Goal: Task Accomplishment & Management: Manage account settings

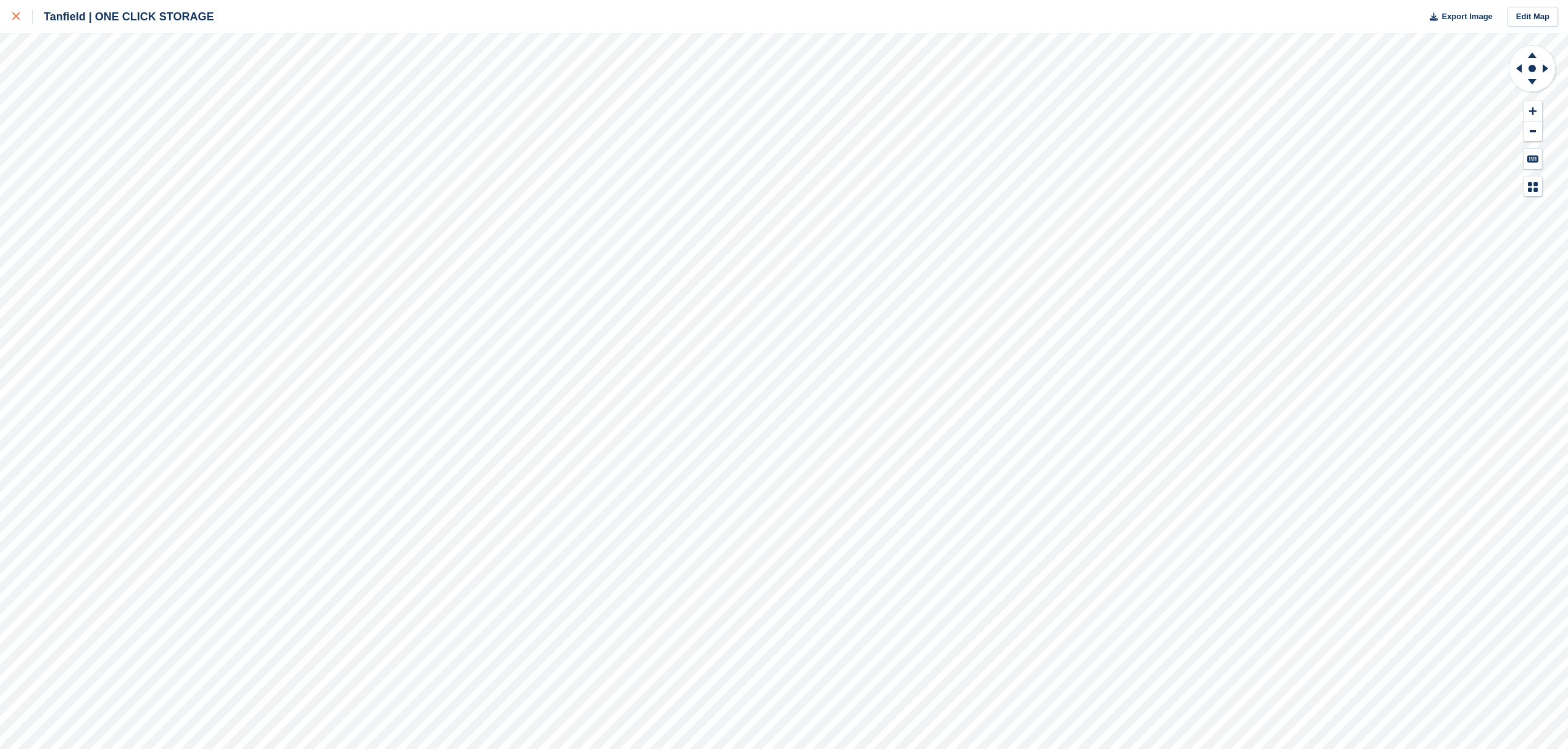
click at [19, 18] on icon at bounding box center [16, 16] width 8 height 8
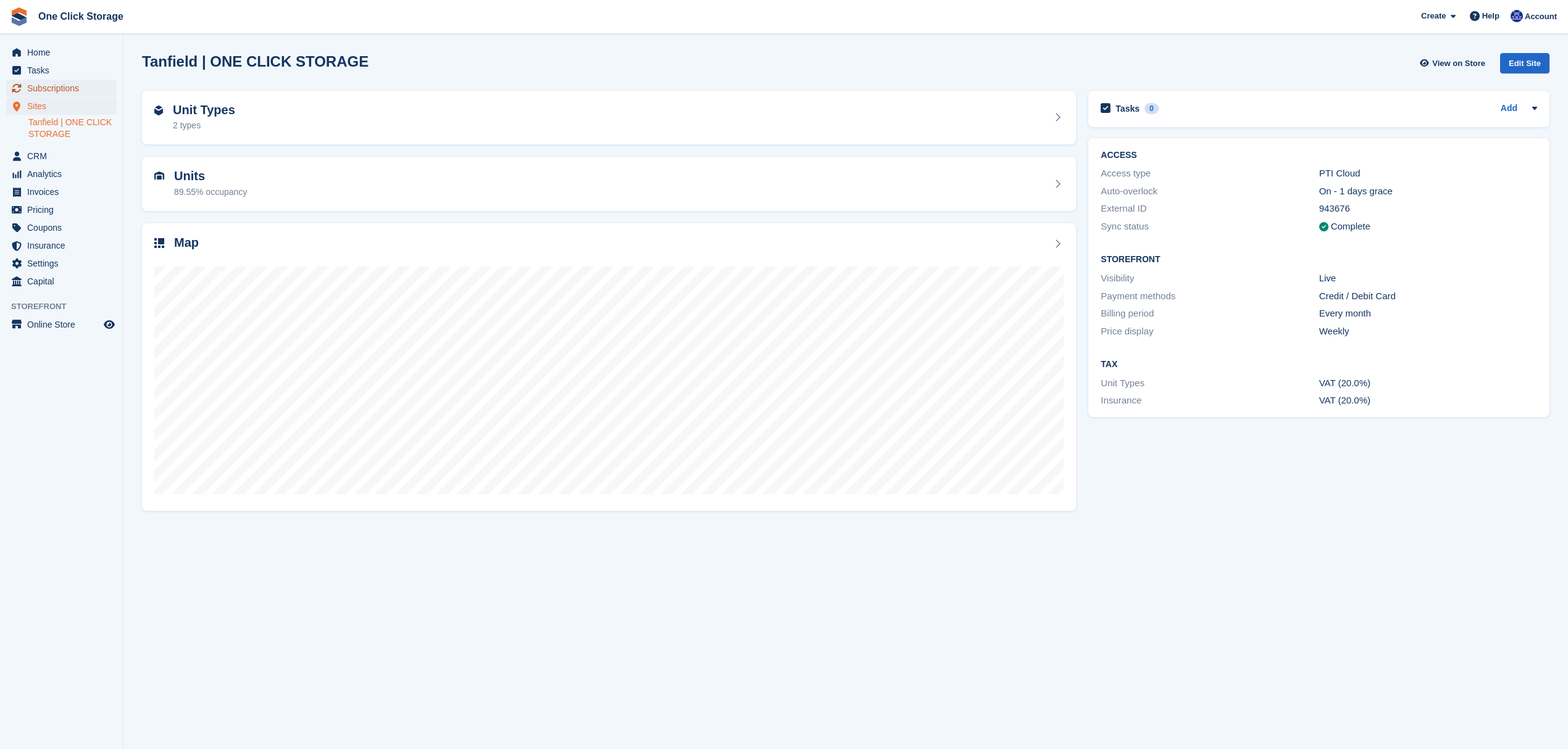
click at [60, 89] on span "Subscriptions" at bounding box center [65, 88] width 74 height 17
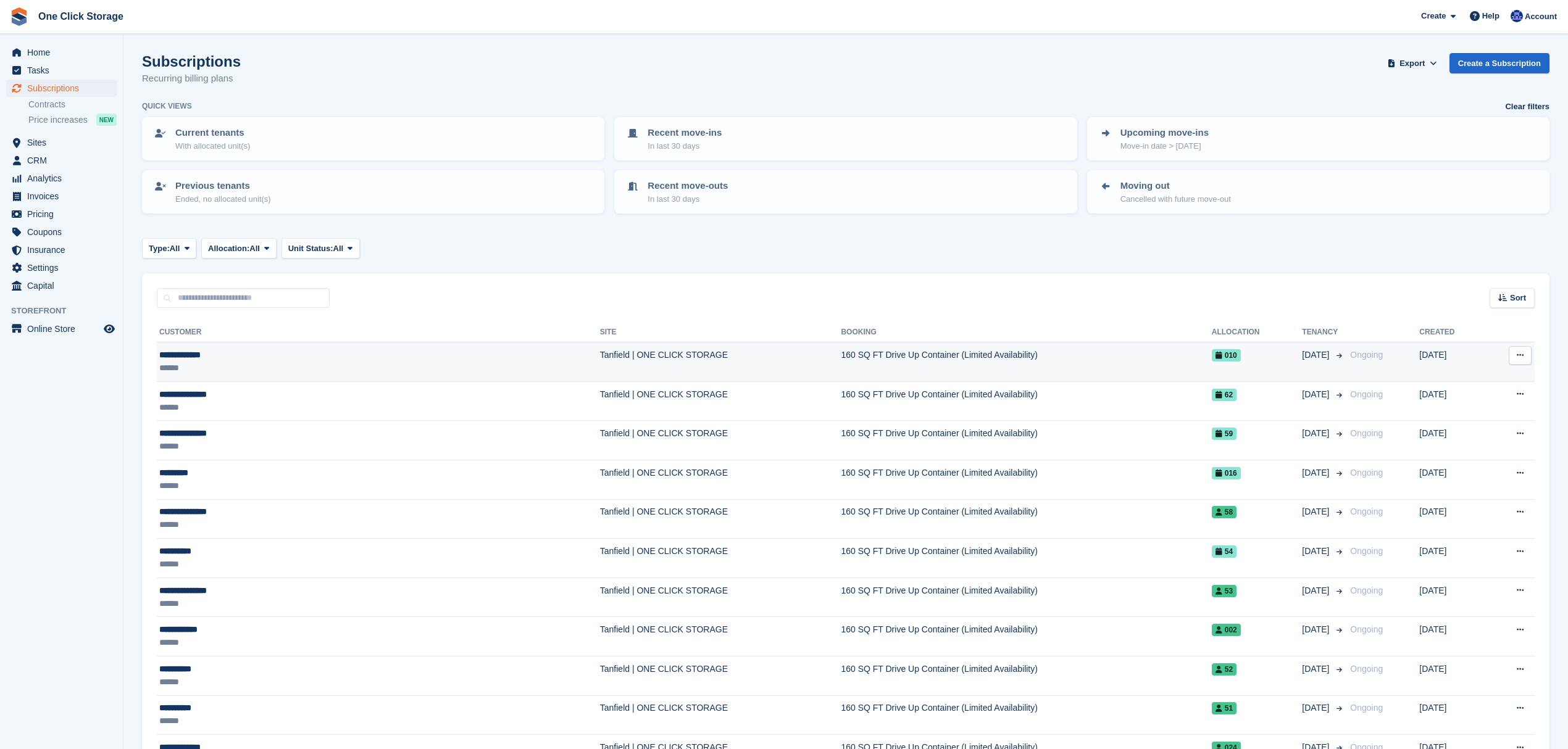
click at [193, 354] on div "**********" at bounding box center [275, 355] width 233 height 13
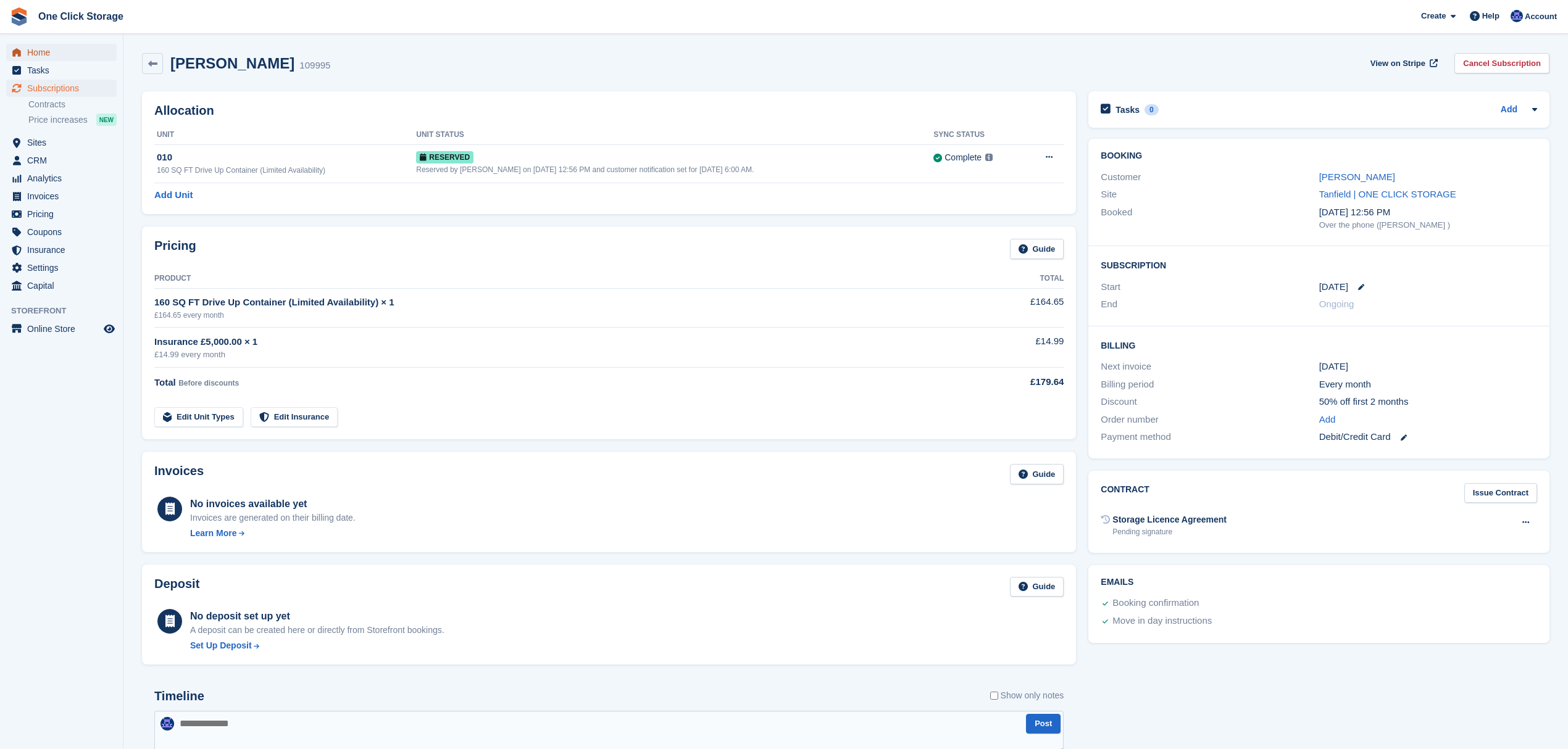
click at [45, 47] on span "Home" at bounding box center [65, 52] width 74 height 17
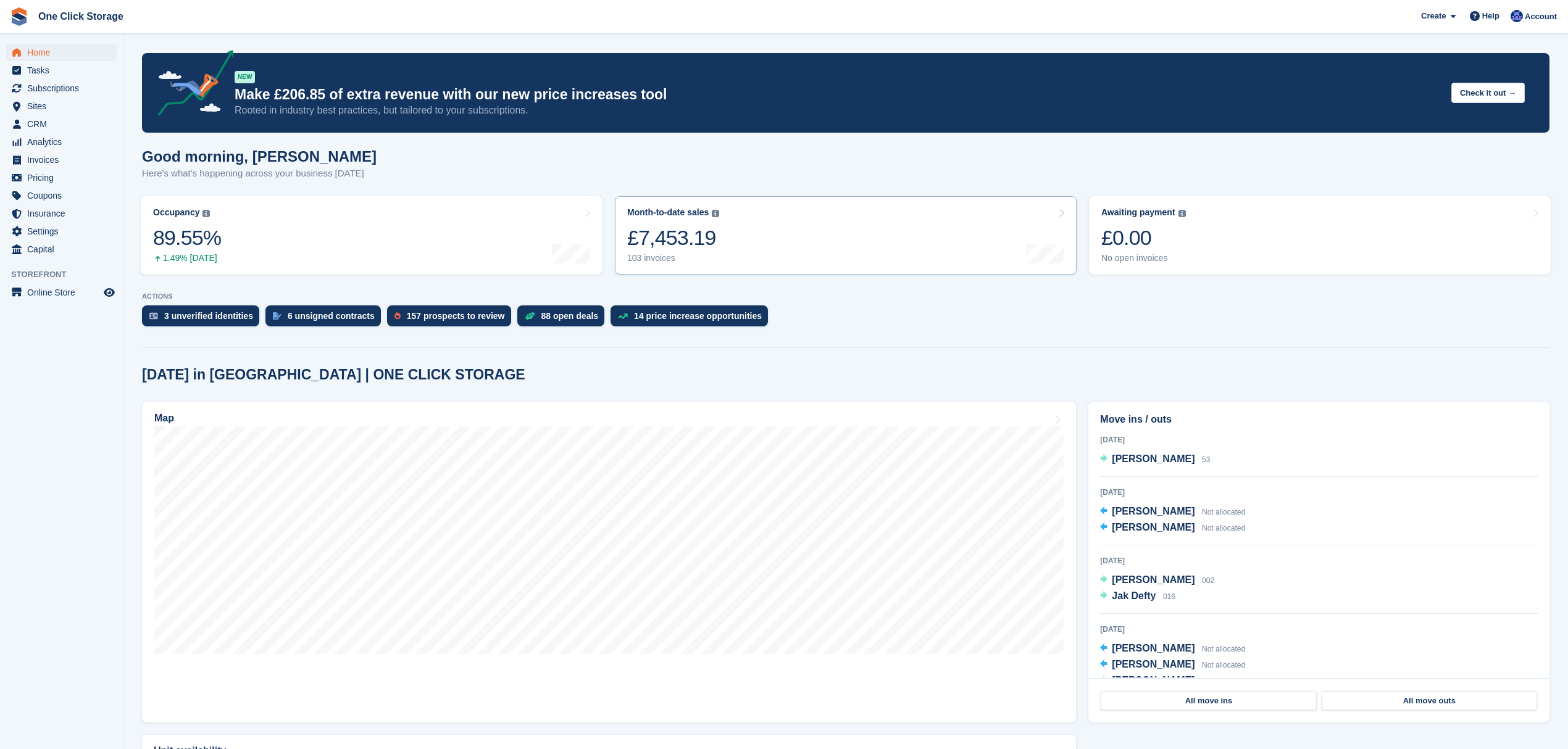
click at [767, 247] on link "Month-to-date sales The sum of all finalised invoices generated this month to d…" at bounding box center [845, 235] width 462 height 79
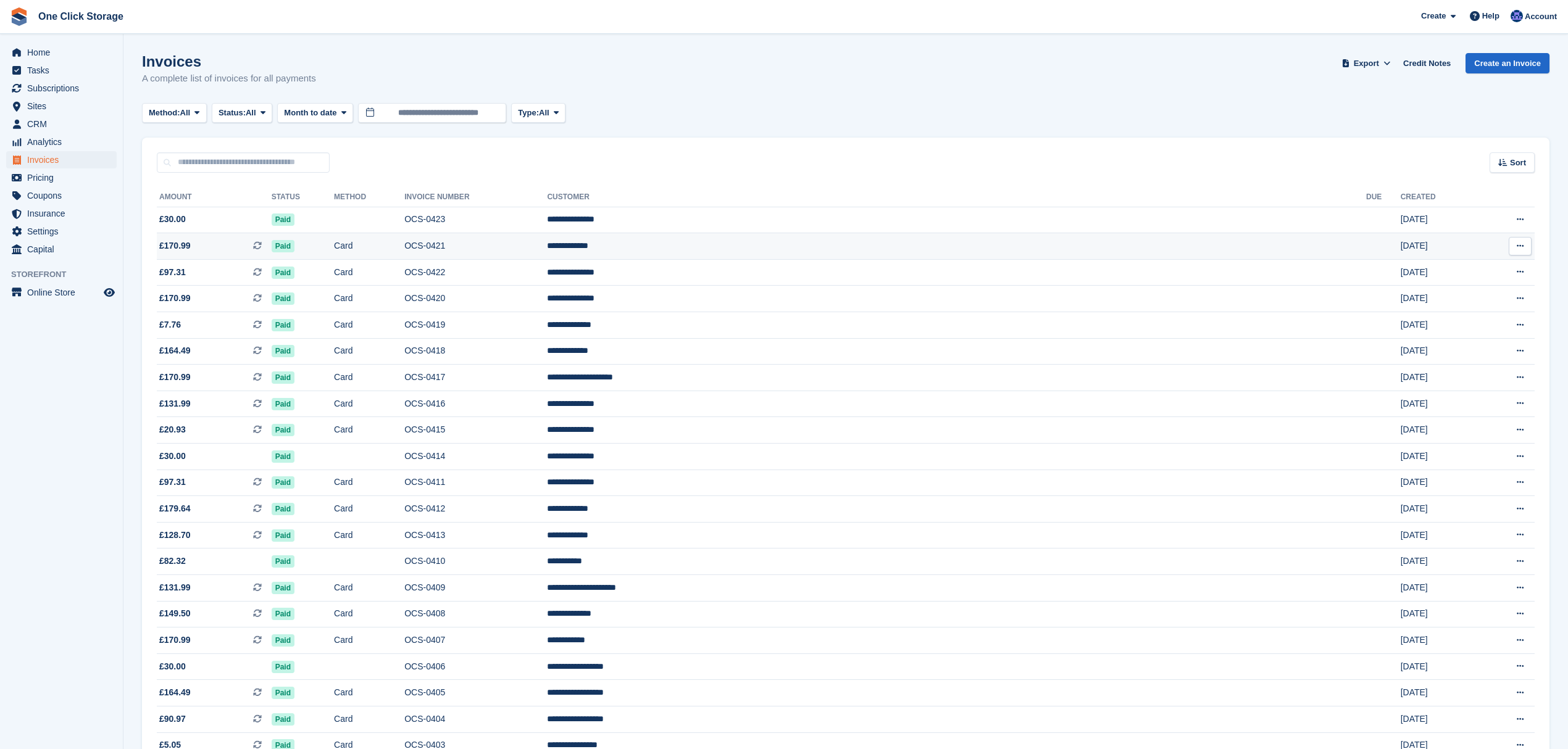
click at [272, 245] on span "£170.99 This is a recurring subscription invoice." at bounding box center [214, 246] width 115 height 13
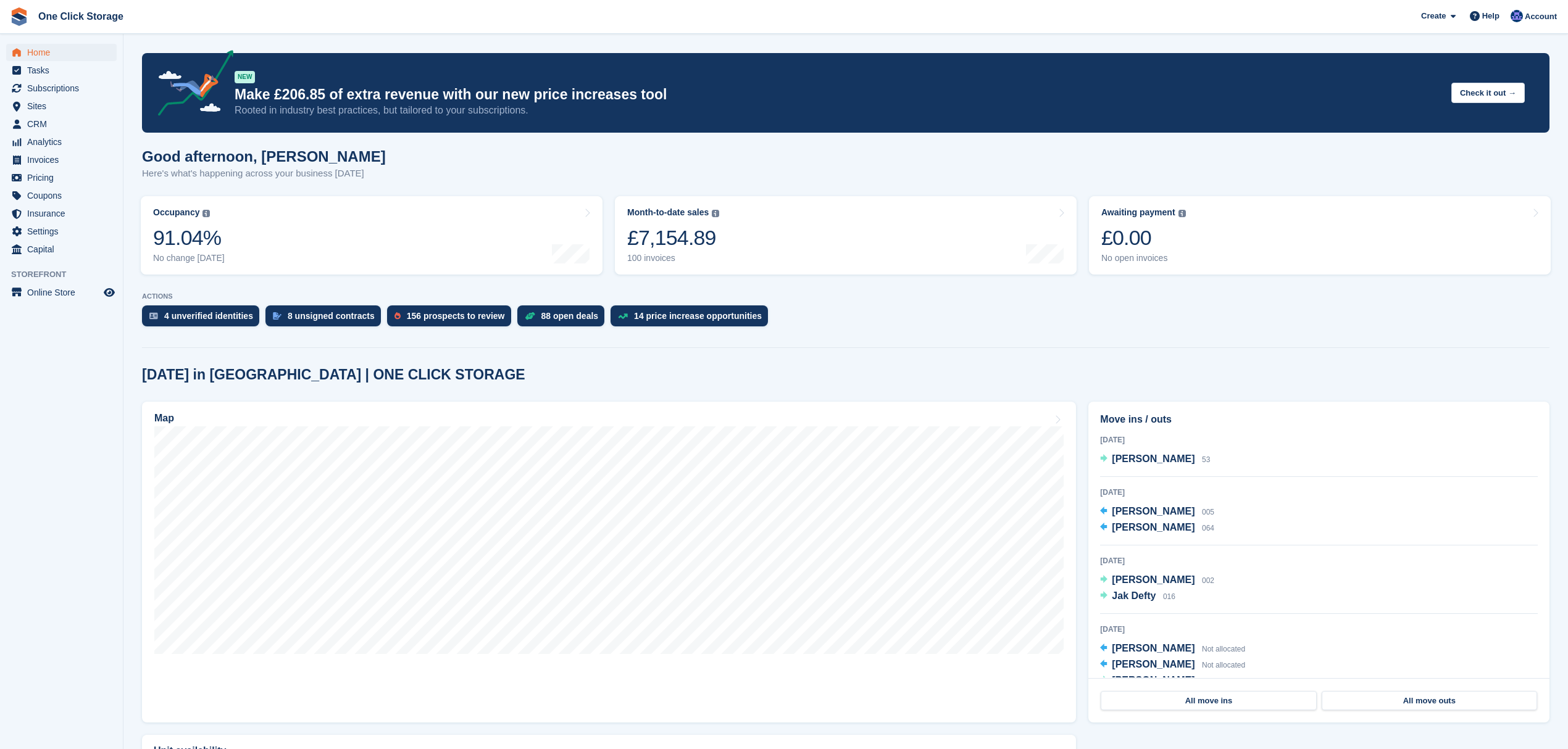
scroll to position [72, 0]
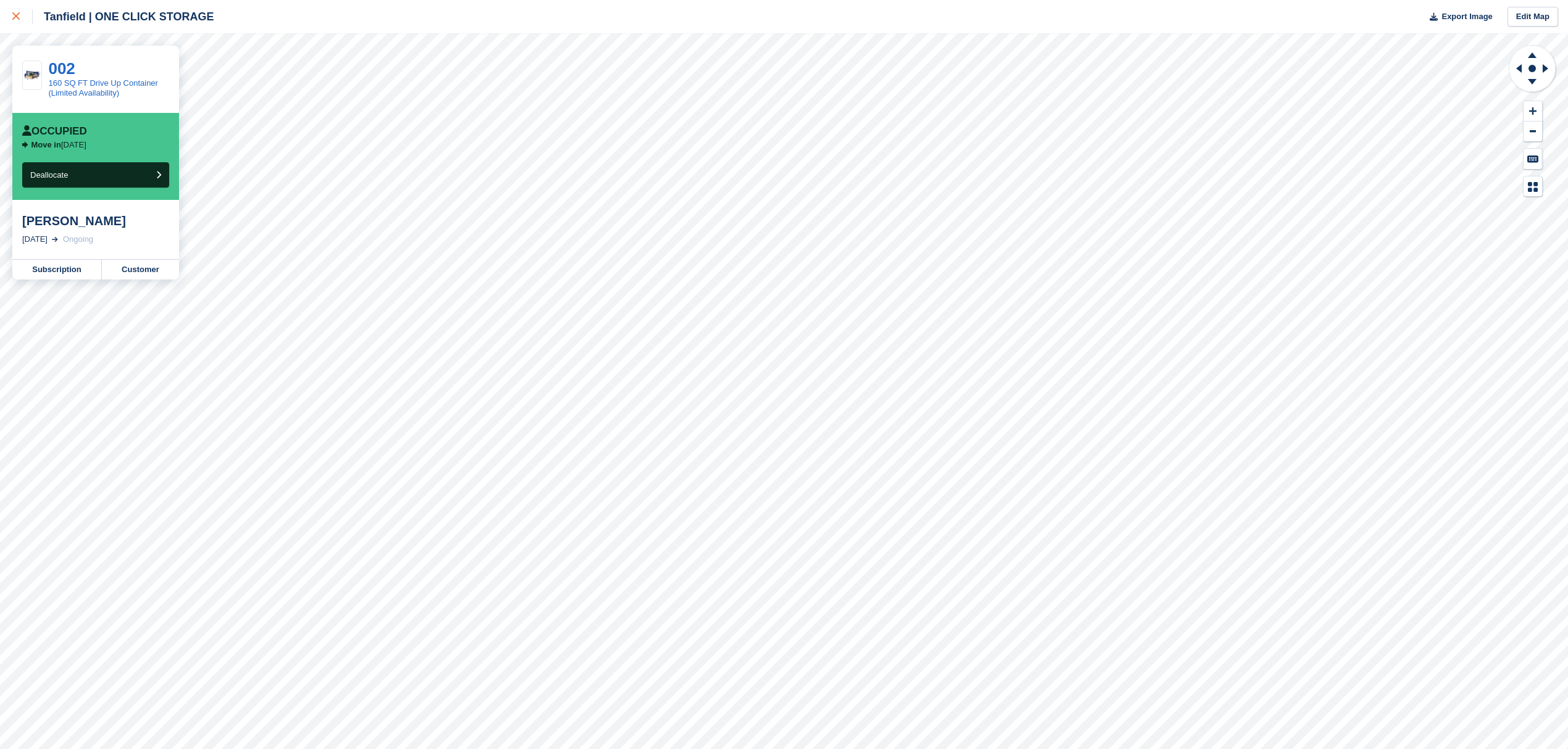
click at [10, 13] on link at bounding box center [16, 17] width 33 height 33
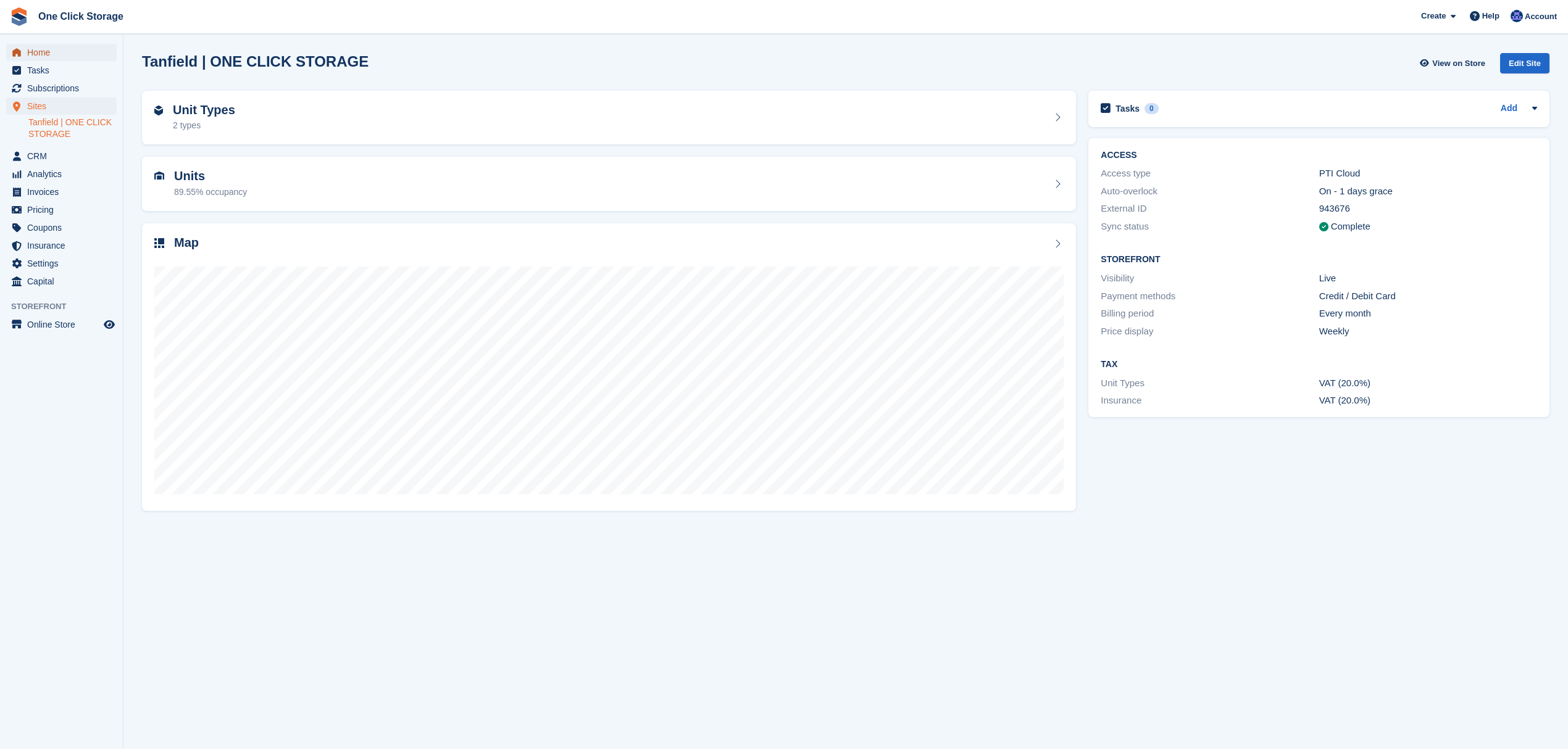
click at [67, 52] on span "Home" at bounding box center [65, 52] width 74 height 17
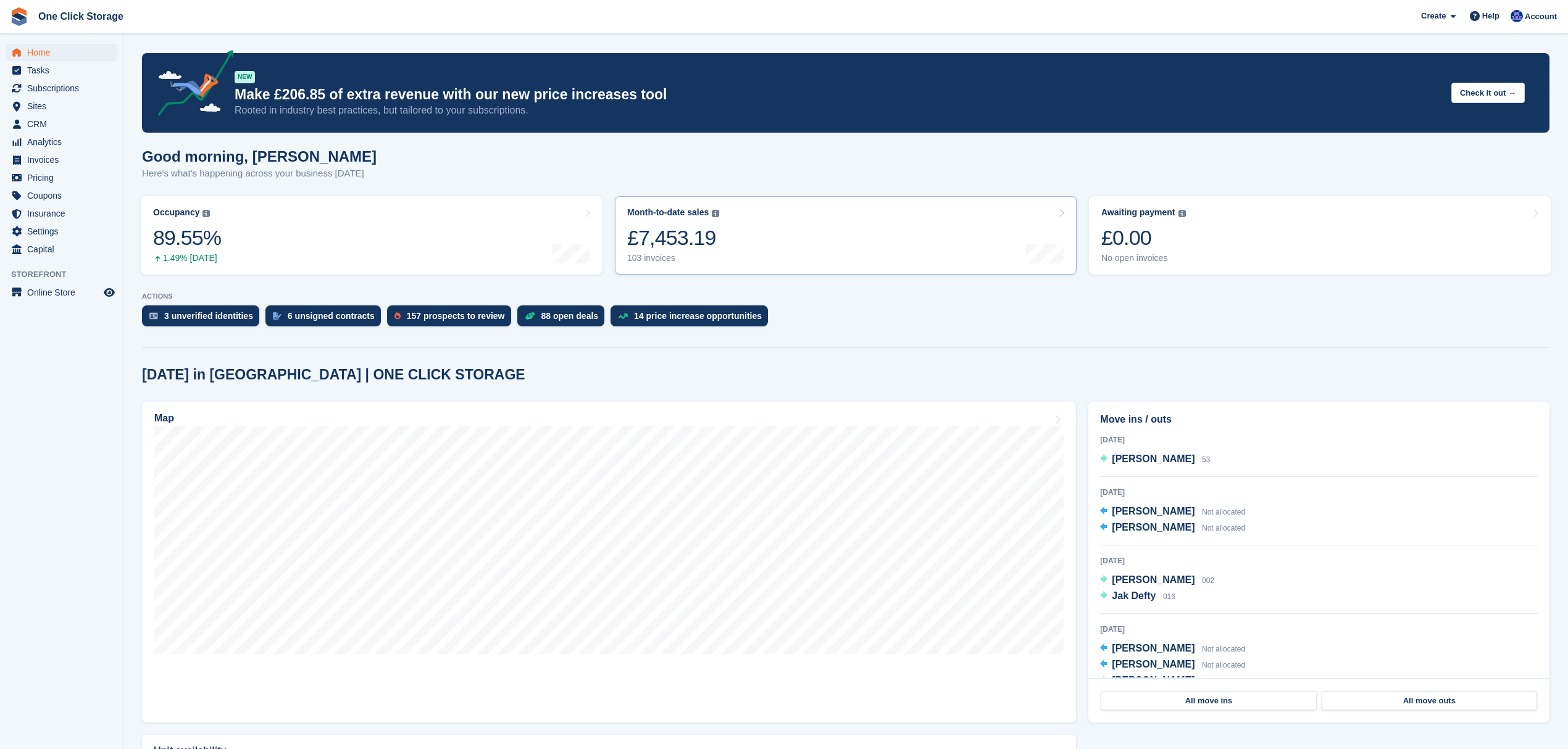
click at [735, 247] on link "Month-to-date sales The sum of all finalised invoices generated this month to d…" at bounding box center [845, 235] width 462 height 79
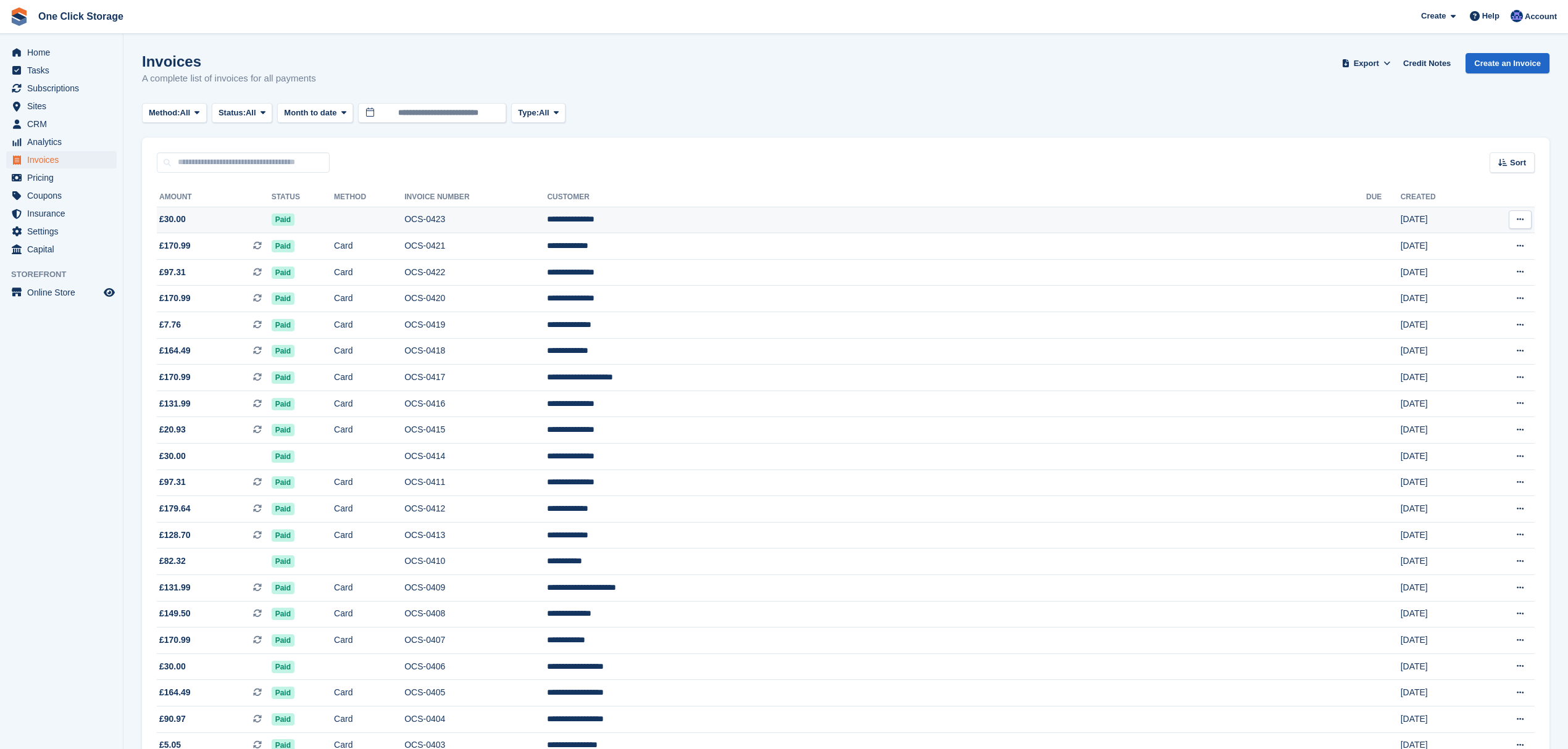
click at [547, 220] on td "OCS-0423" at bounding box center [475, 220] width 142 height 27
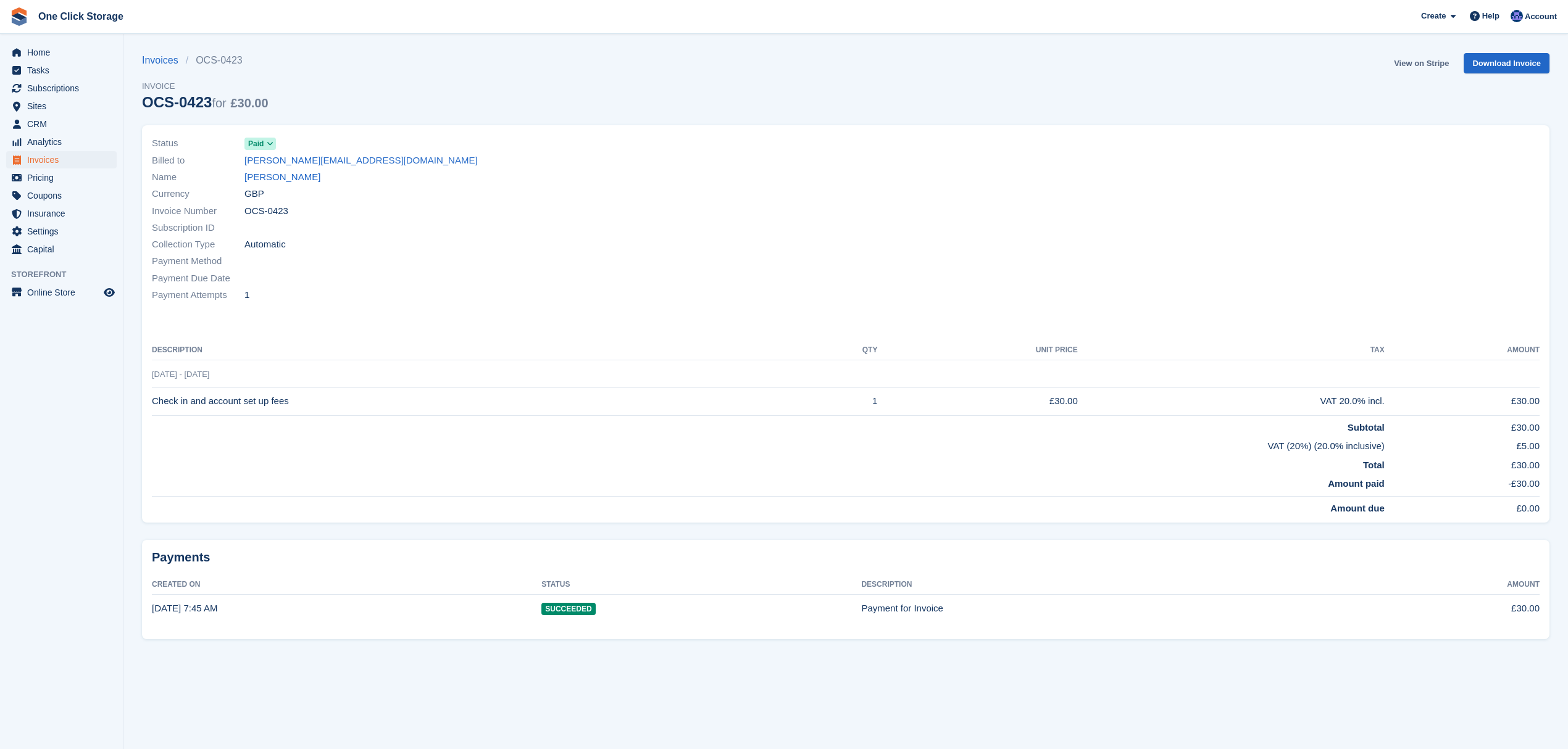
click at [1433, 66] on link "View on Stripe" at bounding box center [1421, 63] width 65 height 20
click at [69, 53] on span "Home" at bounding box center [65, 52] width 74 height 17
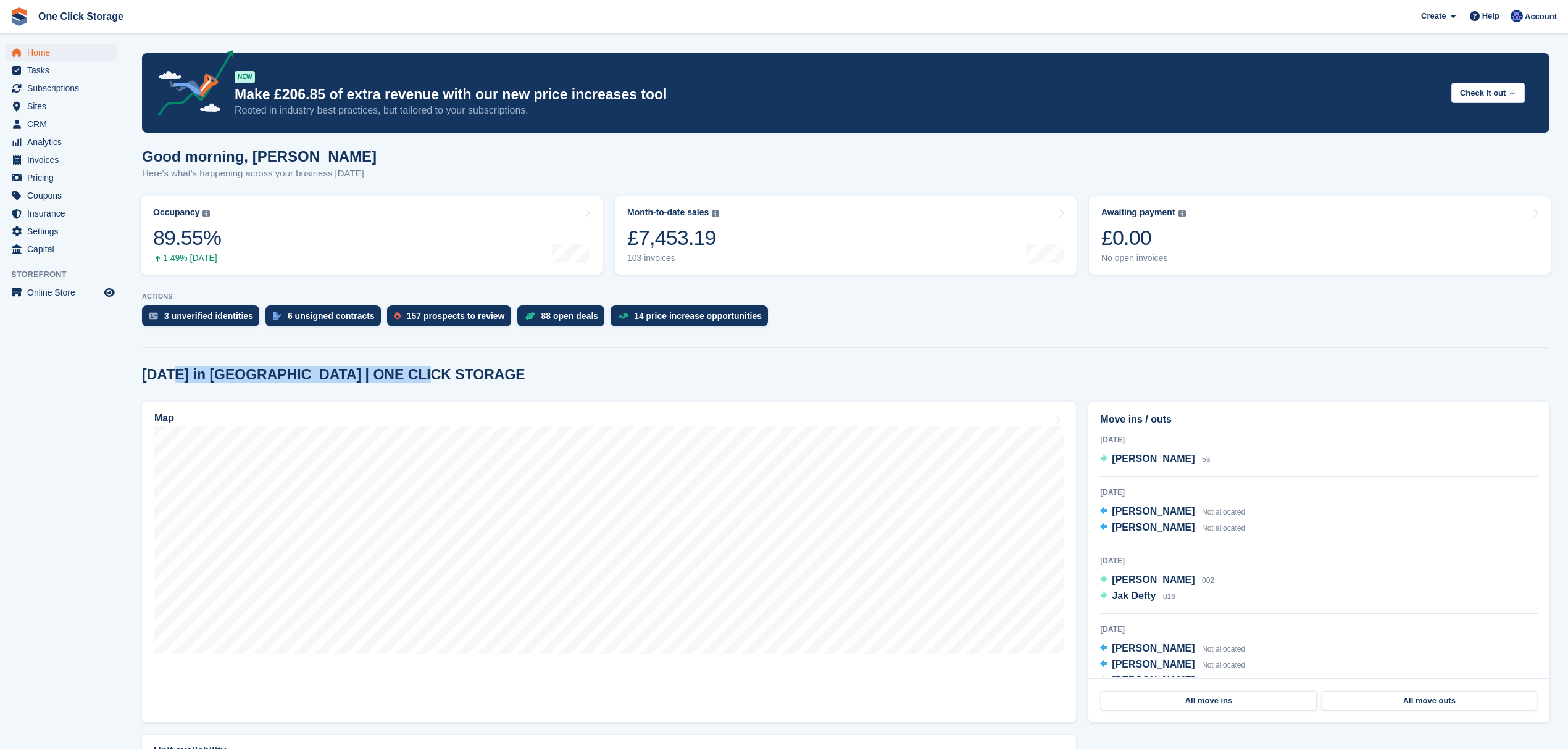
drag, startPoint x: 416, startPoint y: 379, endPoint x: 172, endPoint y: 379, distance: 244.0
click at [172, 379] on div "[DATE] in [GEOGRAPHIC_DATA] | ONE CLICK STORAGE" at bounding box center [845, 375] width 1408 height 17
